Goal: Task Accomplishment & Management: Complete application form

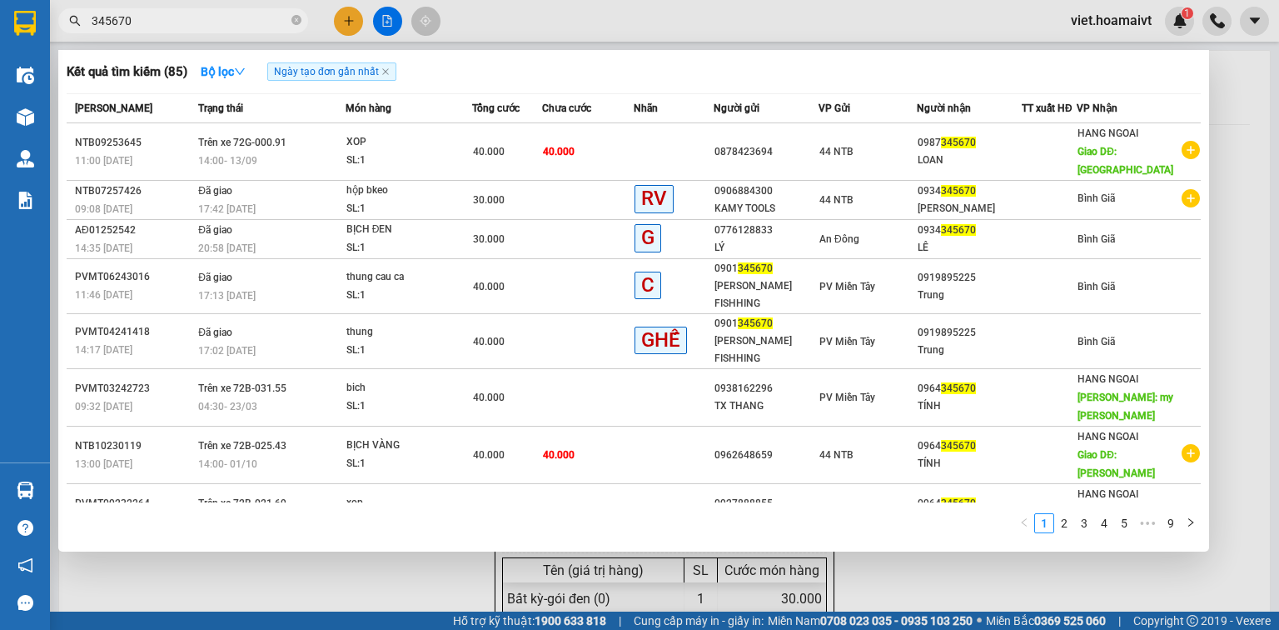
click at [356, 17] on div at bounding box center [639, 315] width 1279 height 630
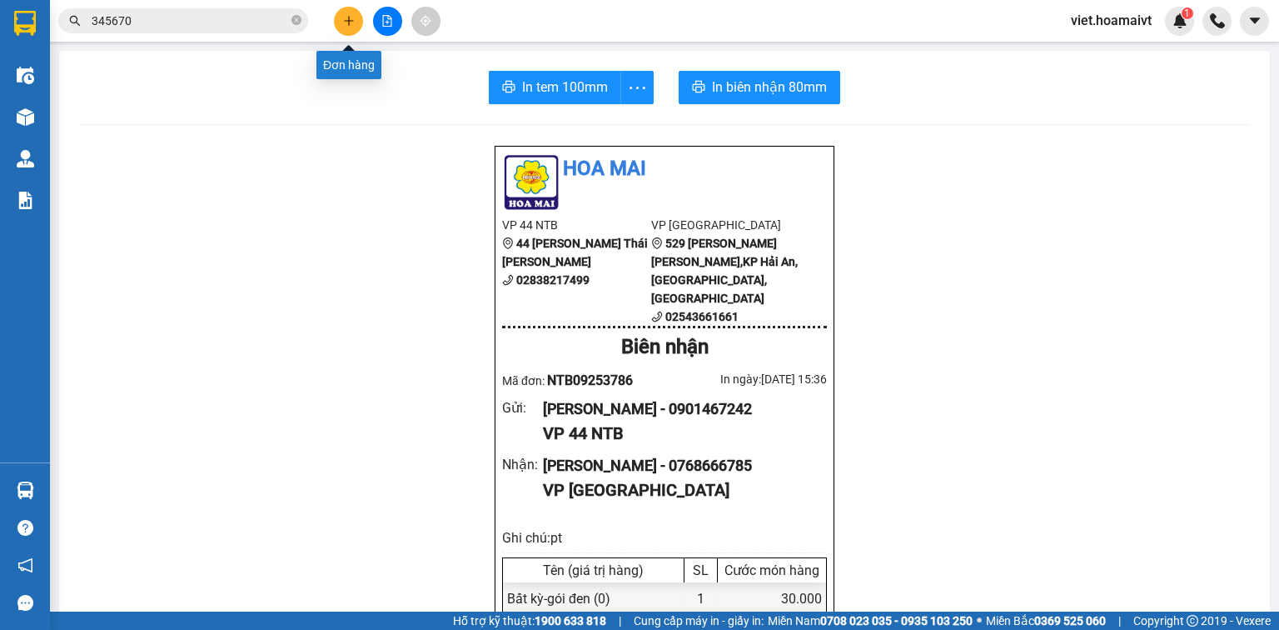
click at [346, 20] on icon "plus" at bounding box center [349, 21] width 12 height 12
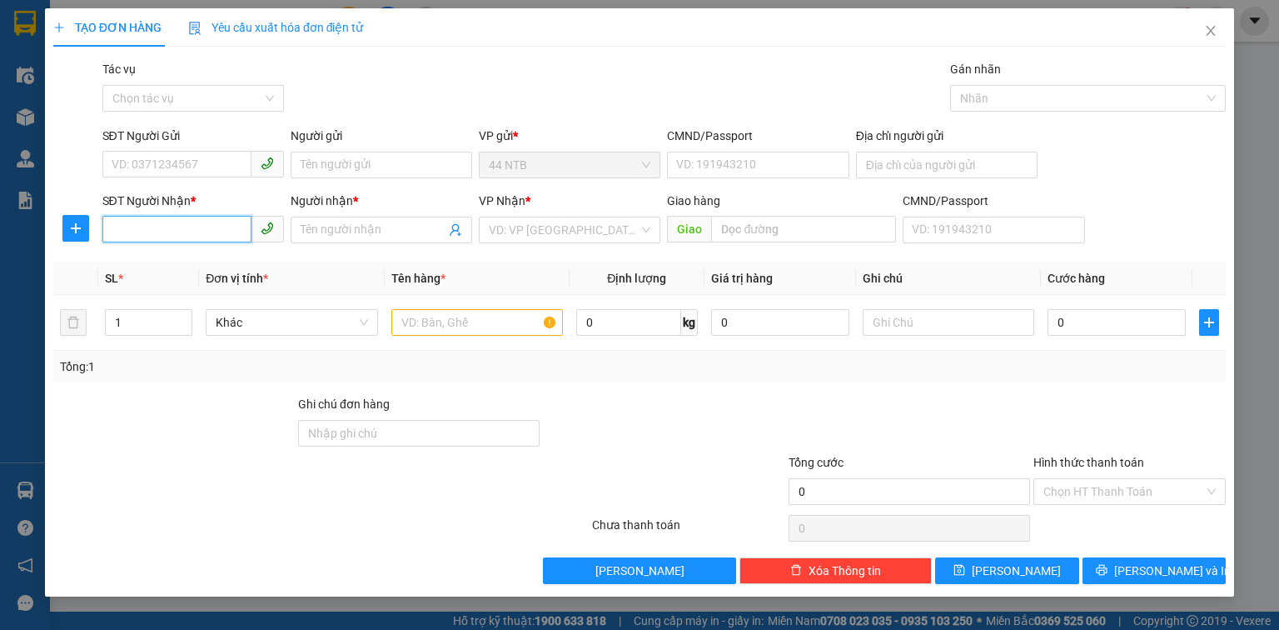
click at [169, 226] on input "SĐT Người Nhận *" at bounding box center [176, 229] width 149 height 27
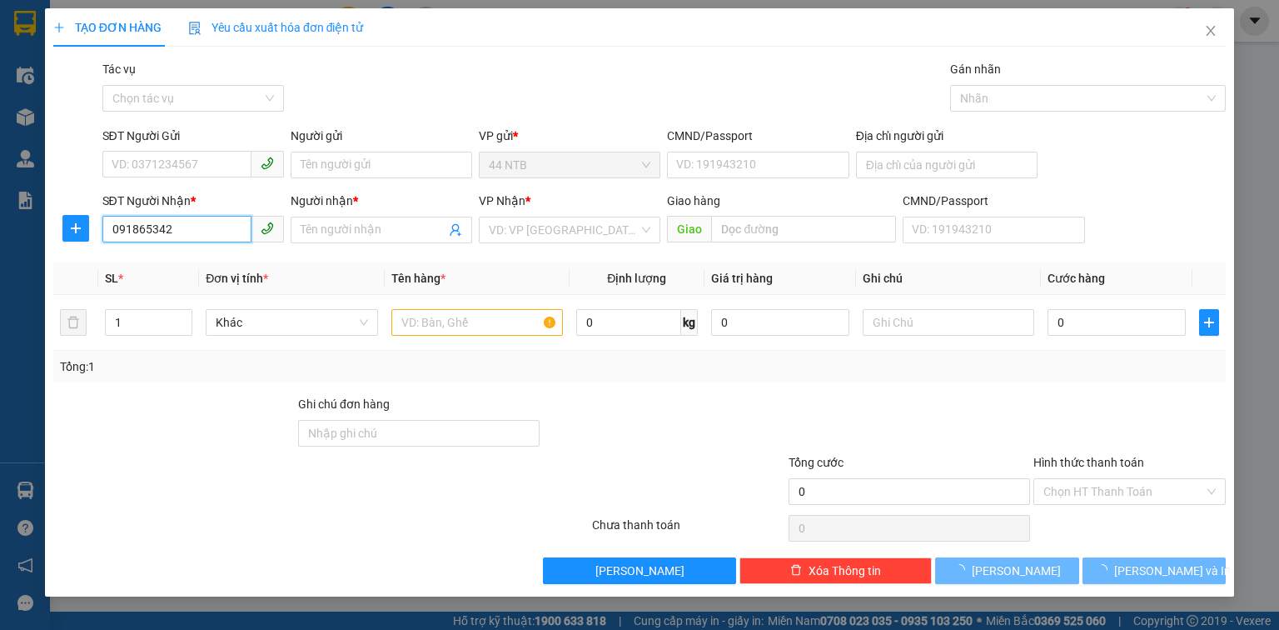
type input "0918653421"
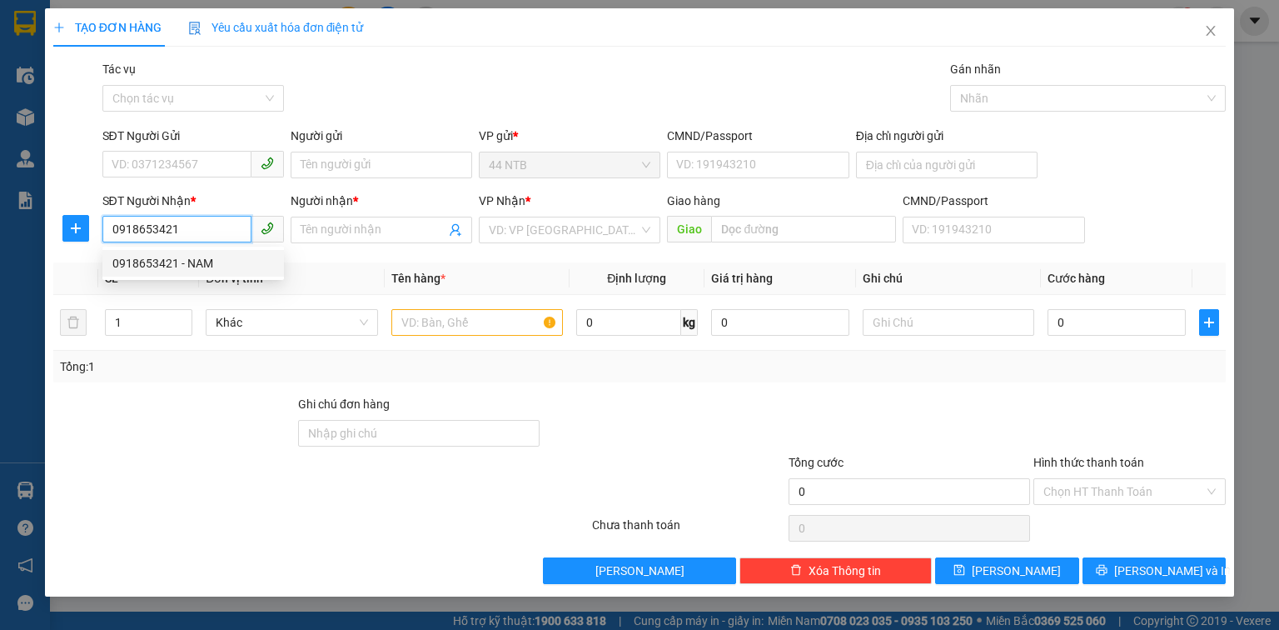
click at [198, 266] on div "0918653421 - NAM" at bounding box center [193, 263] width 162 height 18
type input "NAM"
type input "0918653421"
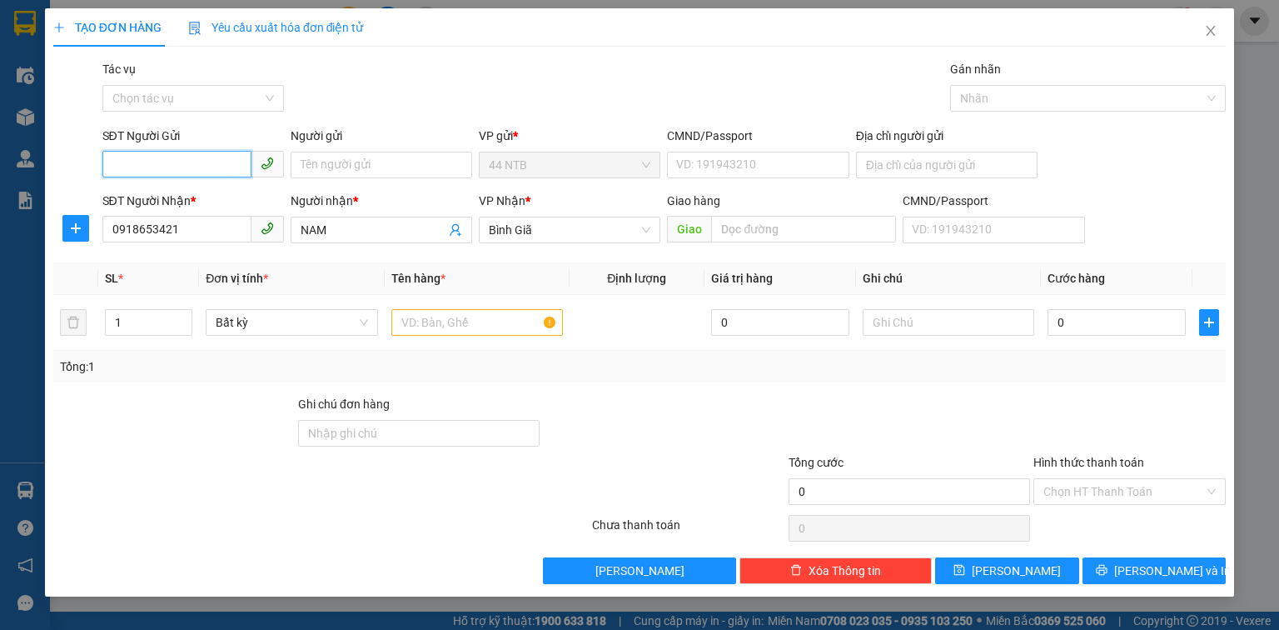
click at [171, 172] on input "SĐT Người Gửi" at bounding box center [176, 164] width 149 height 27
click at [201, 205] on div "0922329329 - THU [PERSON_NAME]" at bounding box center [206, 198] width 189 height 18
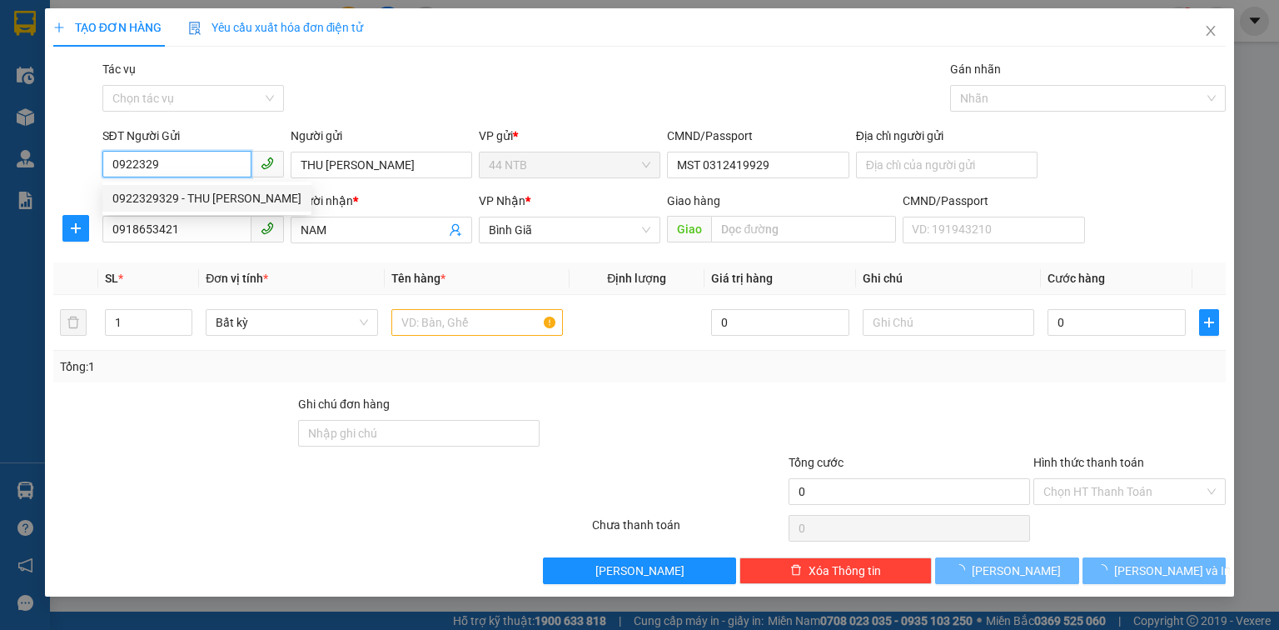
type input "0922329329"
type input "THU [PERSON_NAME]"
type input "MST 0312419929"
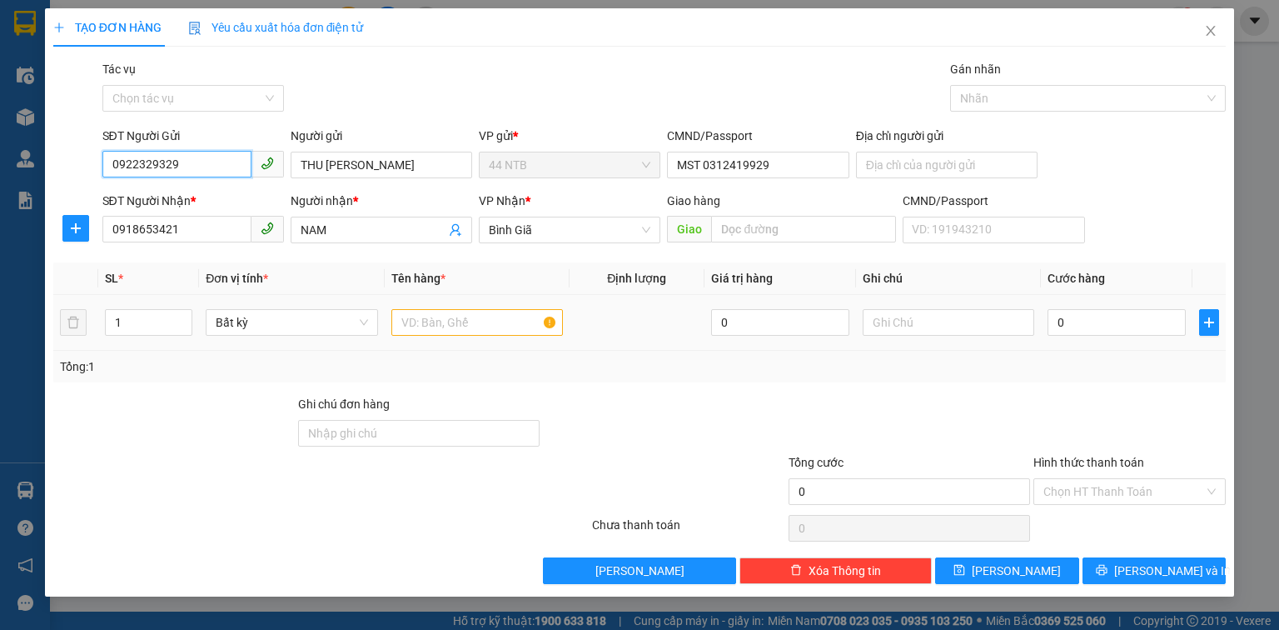
type input "0922329329"
click at [429, 316] on input "text" at bounding box center [477, 322] width 172 height 27
type input "bao"
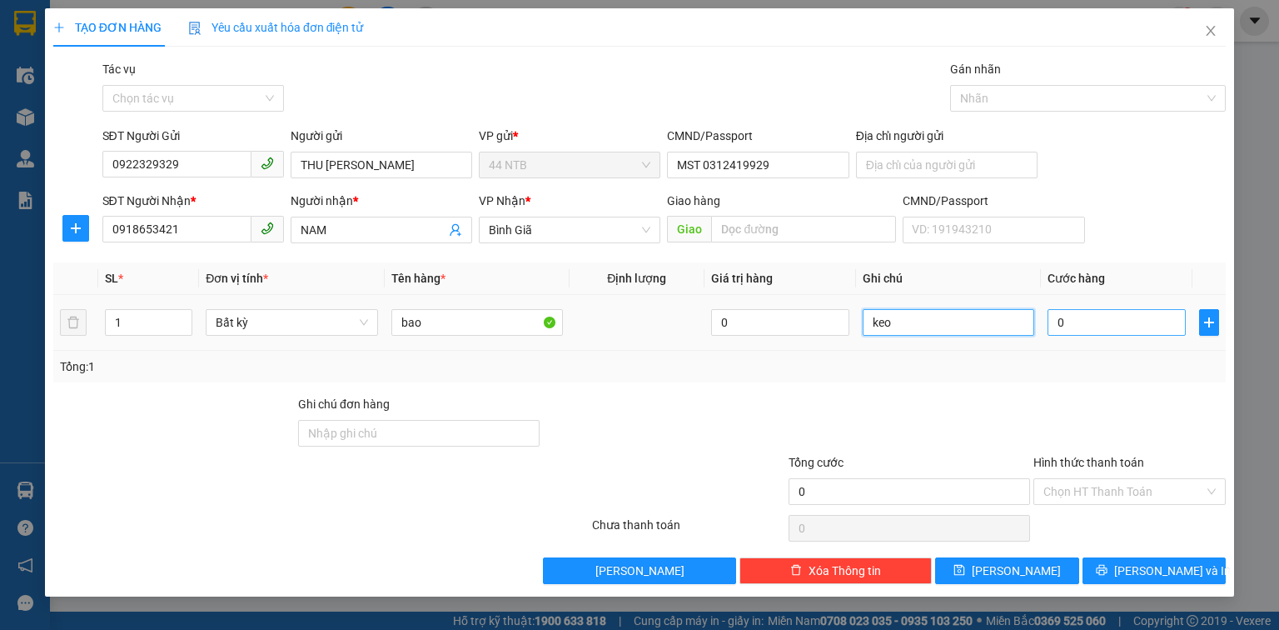
type input "keo"
click at [1062, 315] on input "0" at bounding box center [1117, 322] width 138 height 27
type input "3"
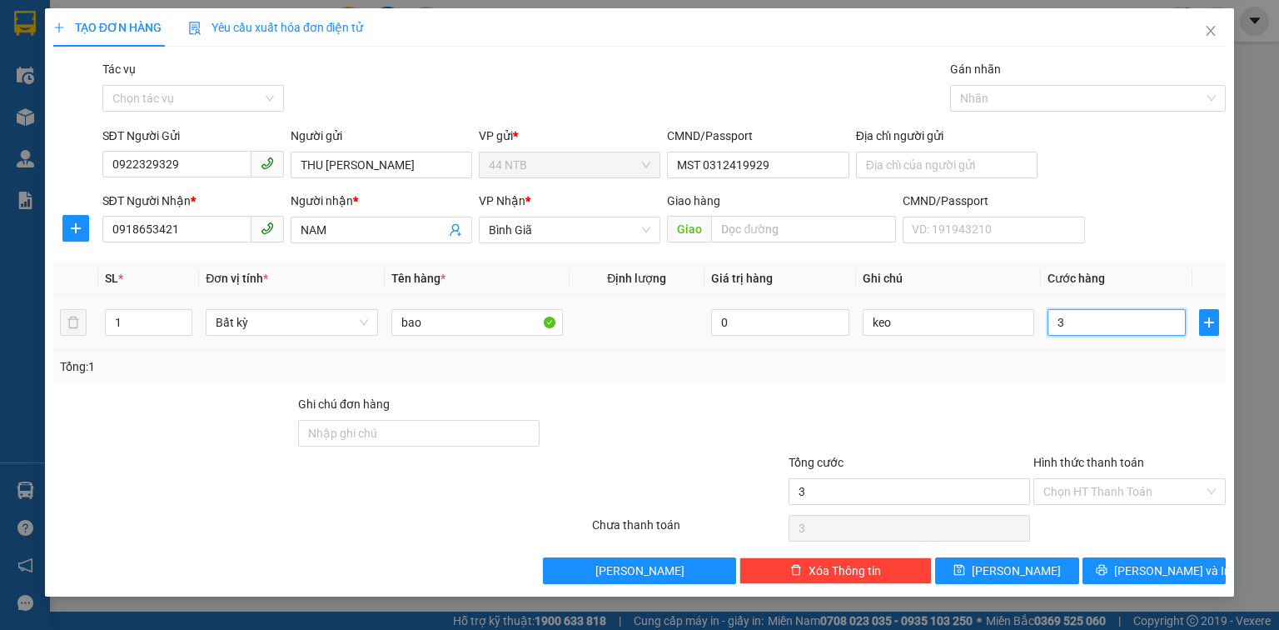
type input "30"
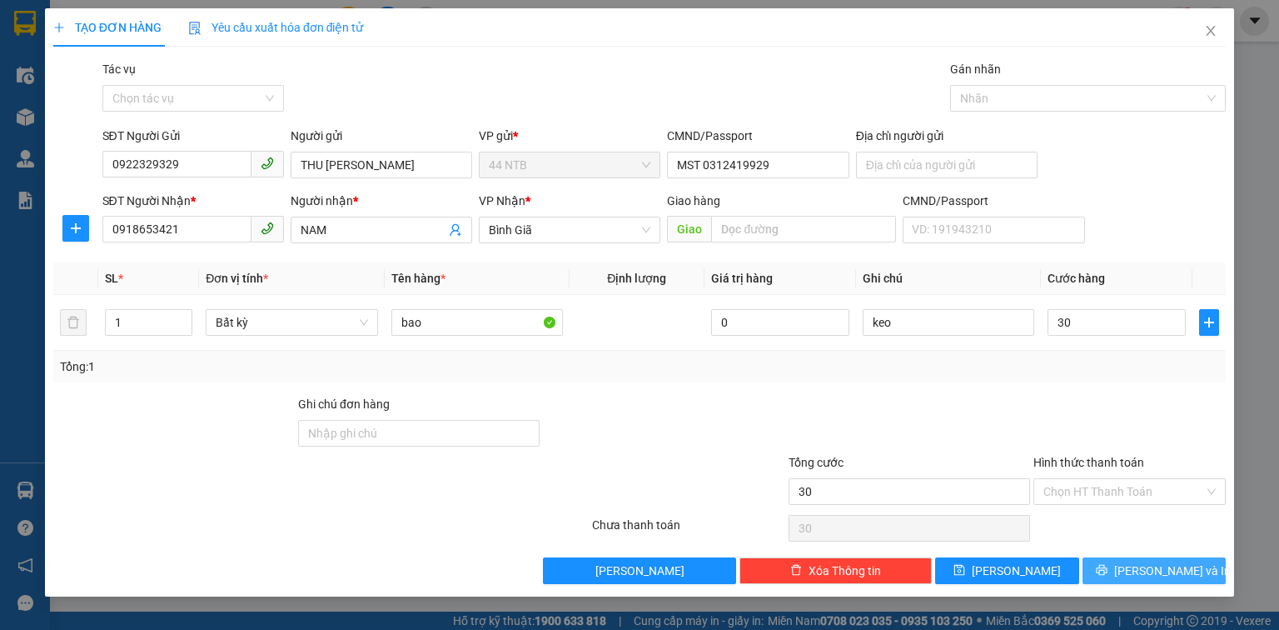
type input "30.000"
click at [1137, 573] on button "[PERSON_NAME] và In" at bounding box center [1154, 570] width 144 height 27
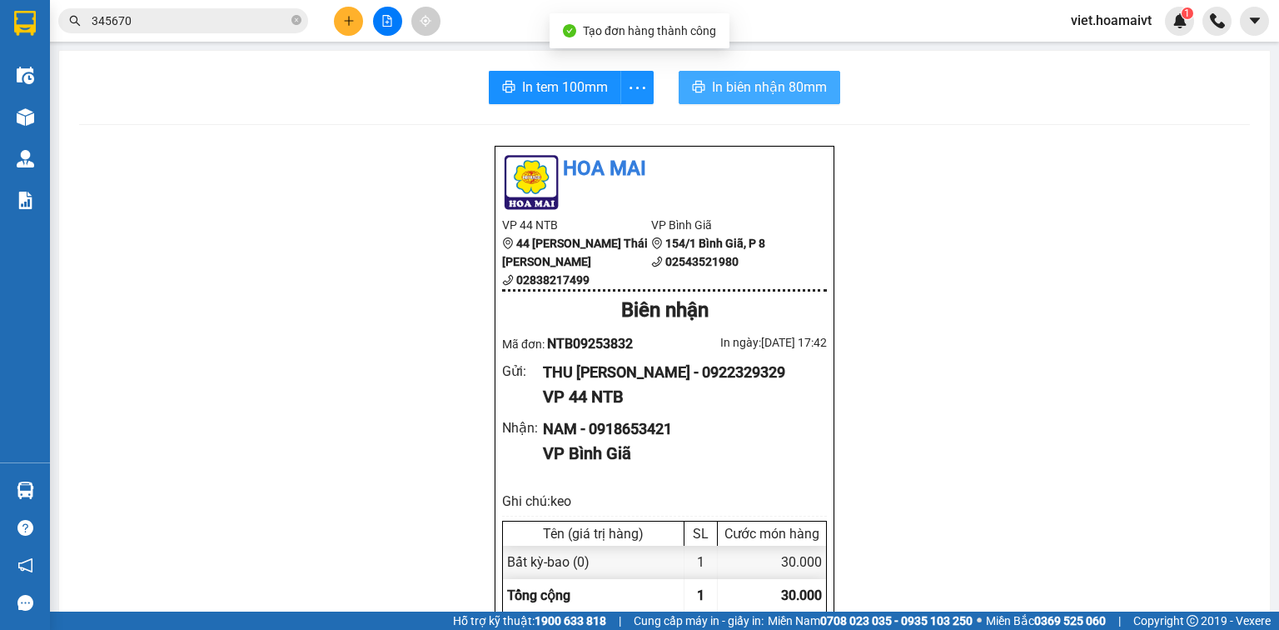
click at [778, 95] on span "In biên nhận 80mm" at bounding box center [769, 87] width 115 height 21
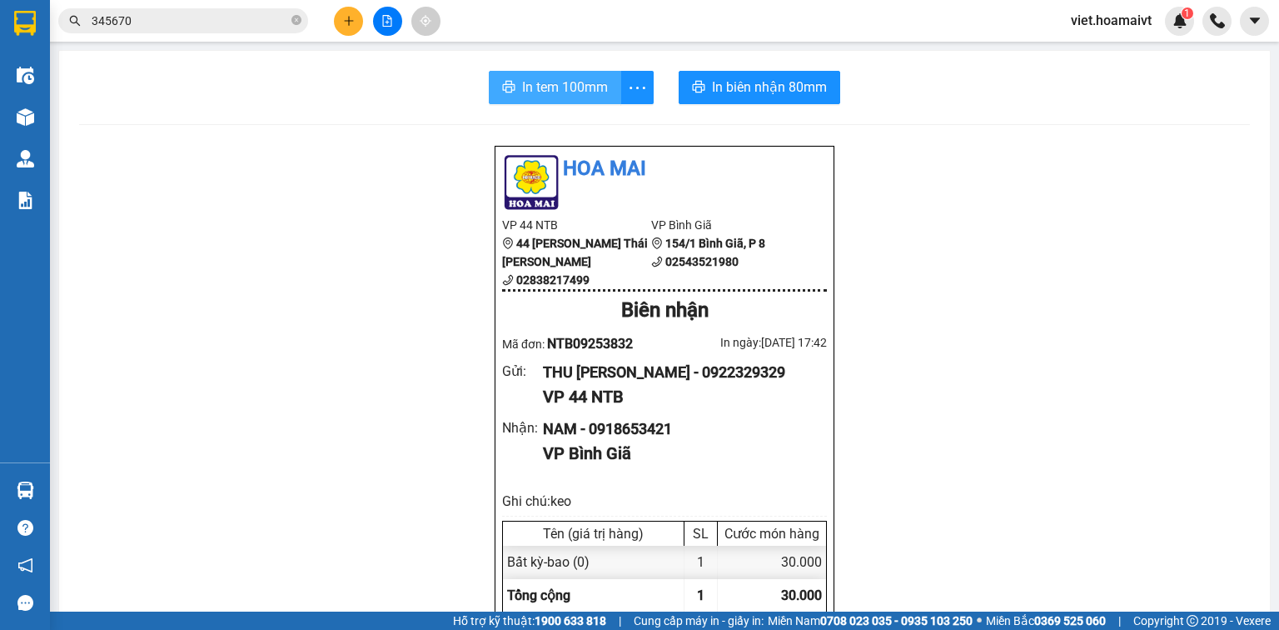
click at [596, 92] on span "In tem 100mm" at bounding box center [565, 87] width 86 height 21
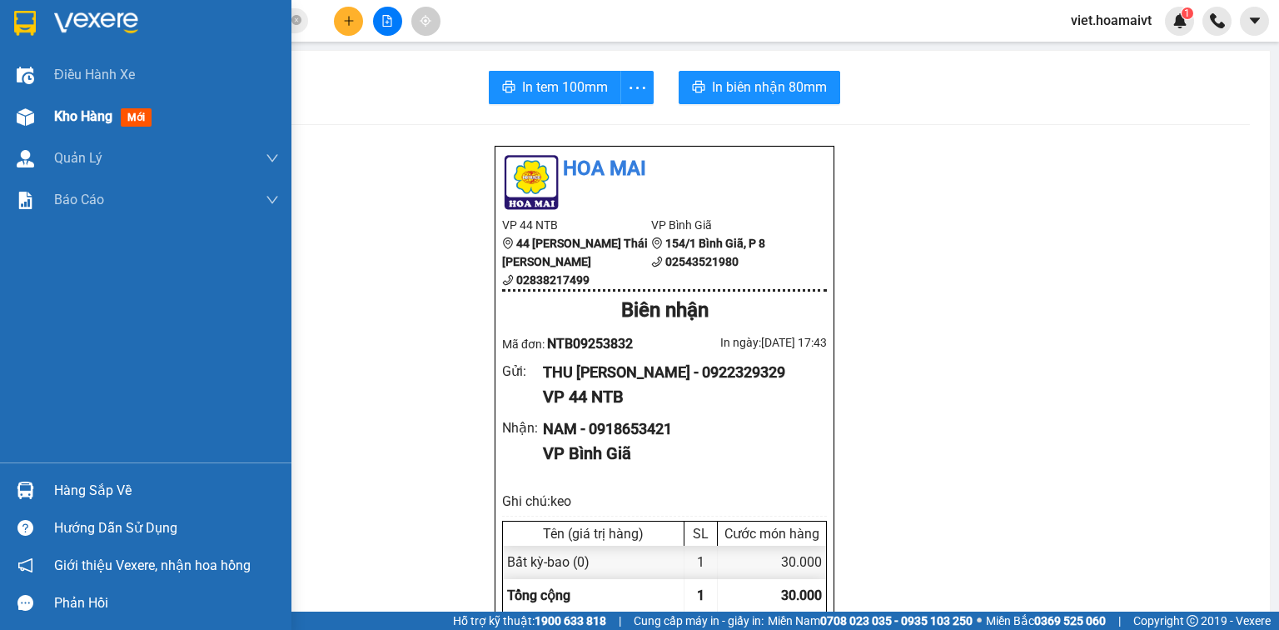
click at [84, 117] on span "Kho hàng" at bounding box center [83, 116] width 58 height 16
